Goal: Task Accomplishment & Management: Manage account settings

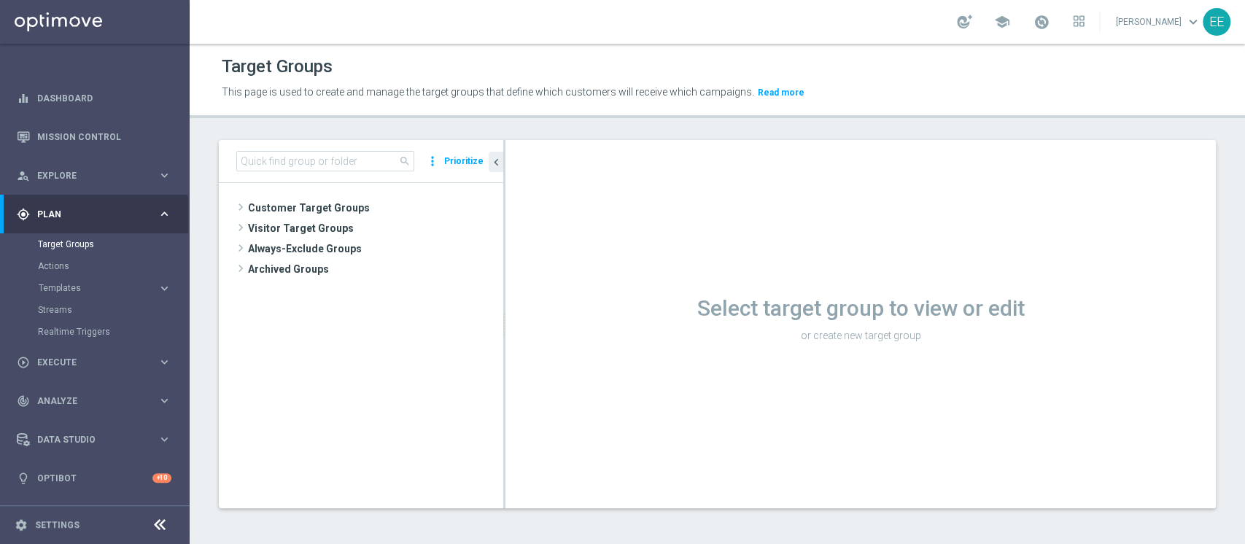
click at [454, 540] on div "Target Groups This page is used to create and manage the target groups that def…" at bounding box center [717, 294] width 1055 height 500
